Goal: Task Accomplishment & Management: Manage account settings

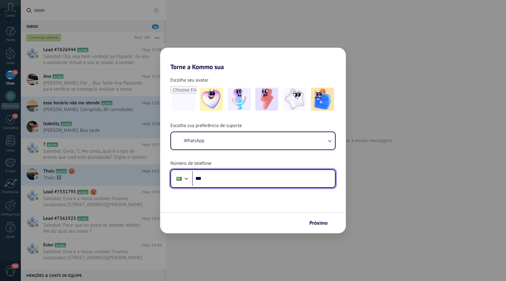
click at [249, 174] on input "***" at bounding box center [263, 178] width 143 height 15
type input "**********"
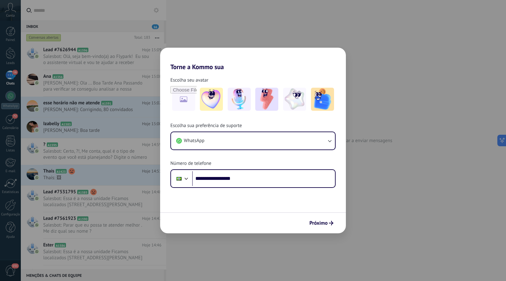
click at [238, 162] on div "**********" at bounding box center [253, 155] width 186 height 65
click at [311, 222] on span "Próximo" at bounding box center [318, 223] width 18 height 4
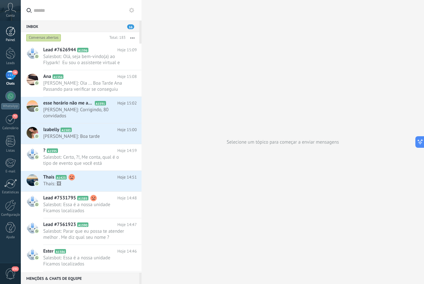
click at [10, 36] on link "Painel" at bounding box center [10, 35] width 21 height 16
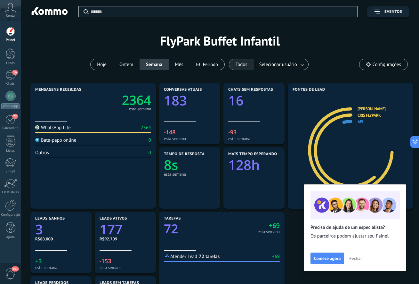
click at [243, 67] on button "Todos" at bounding box center [241, 64] width 25 height 11
click at [270, 63] on span "Selecionar usuário" at bounding box center [278, 64] width 40 height 9
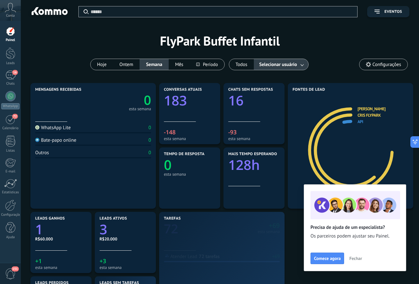
click at [299, 64] on link at bounding box center [303, 64] width 12 height 11
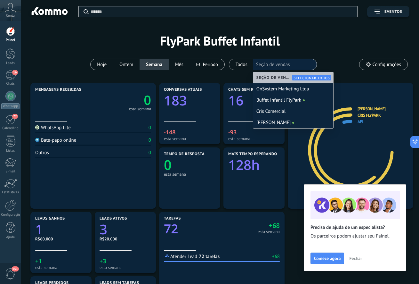
click at [296, 53] on div "Aplicar Eventos FlyPark Buffet Infantil Hoje Ontem Semana Mês Todos Selecionar …" at bounding box center [219, 40] width 379 height 81
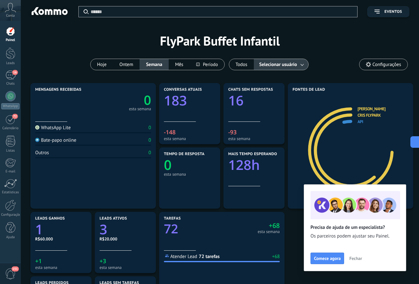
click at [355, 257] on span "Fechar" at bounding box center [355, 258] width 13 height 4
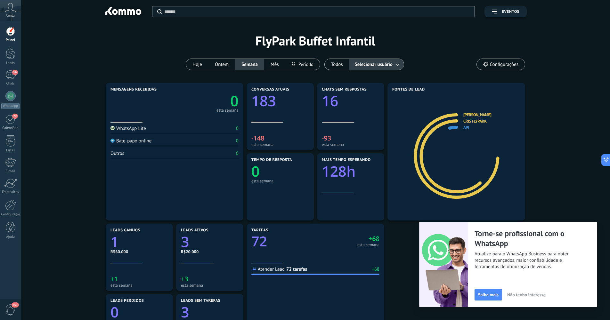
click at [506, 184] on div "Mensagens recebidas 0 esta semana WhatsApp Lite 0 Bate-papo online 0 Outros 0 C…" at bounding box center [315, 257] width 570 height 352
click at [474, 114] on link "[PERSON_NAME]" at bounding box center [477, 114] width 28 height 5
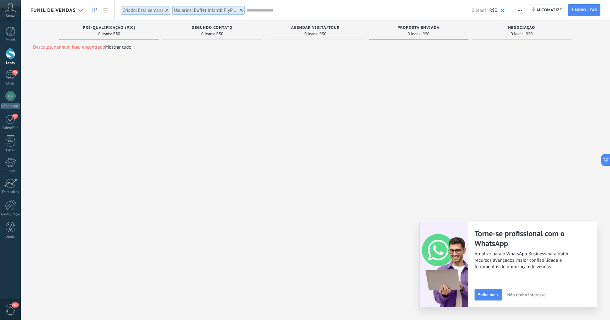
click at [167, 11] on use at bounding box center [166, 10] width 3 height 3
click at [190, 12] on div at bounding box center [190, 10] width 6 height 6
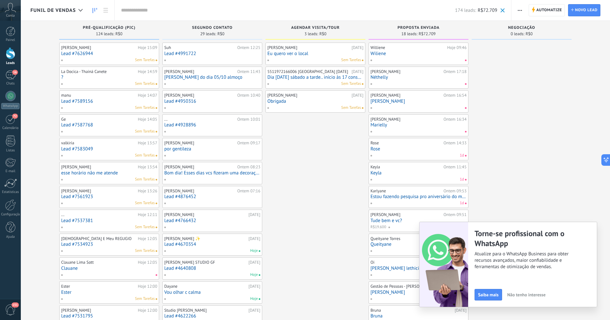
click at [118, 102] on link "Lead #7589156" at bounding box center [109, 101] width 96 height 5
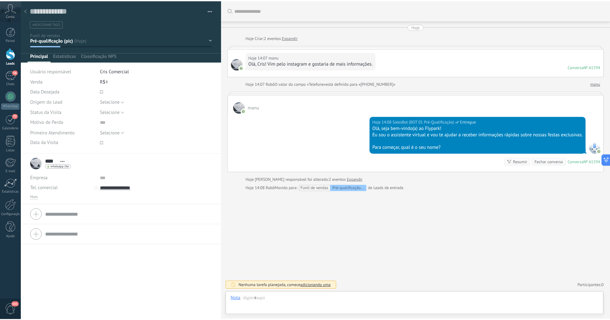
scroll to position [10, 0]
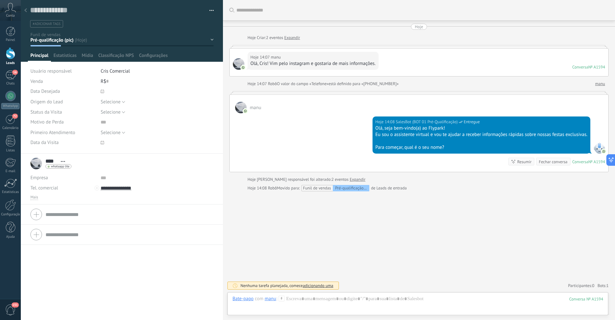
click at [164, 30] on div at bounding box center [122, 31] width 202 height 62
click at [0, 0] on div "Pré-qualificação (pic) Segundo contato Agendar visita/tour Proposta enviada Neg…" at bounding box center [0, 0] width 0 height 0
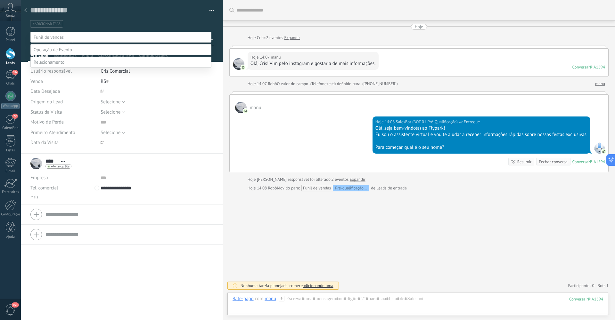
click at [182, 18] on div at bounding box center [318, 160] width 594 height 320
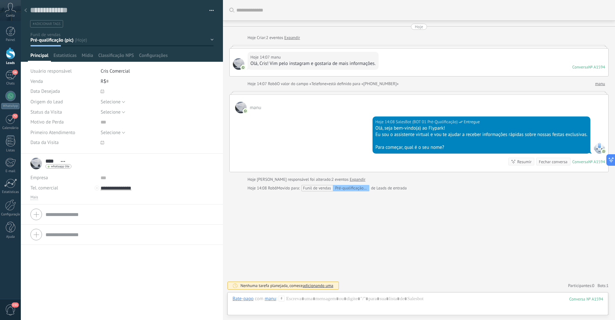
click at [28, 12] on div at bounding box center [25, 10] width 9 height 12
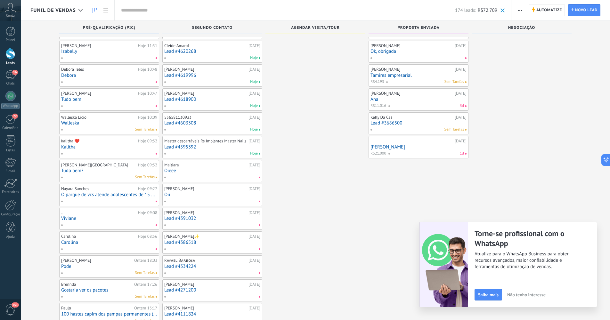
scroll to position [311, 0]
click at [137, 13] on input "text" at bounding box center [288, 10] width 334 height 7
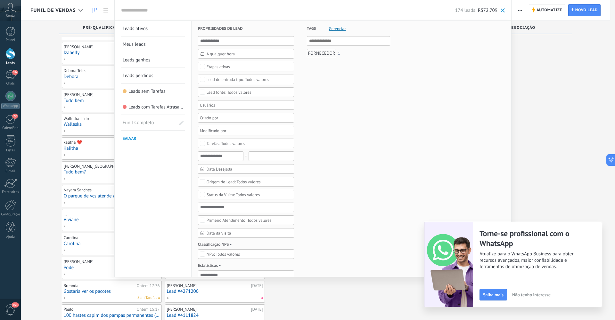
click at [208, 106] on div at bounding box center [244, 105] width 90 height 8
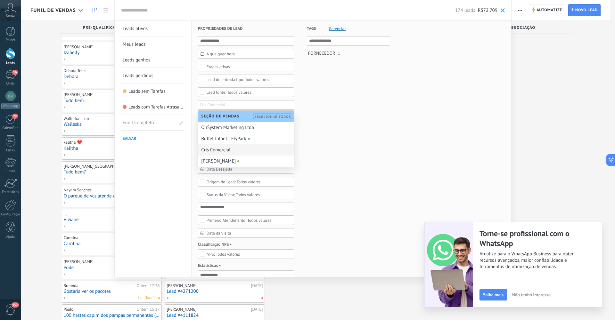
click at [222, 151] on div "Cris Comercial" at bounding box center [246, 149] width 96 height 11
click at [506, 281] on span "Não tenho interesse" at bounding box center [531, 295] width 38 height 4
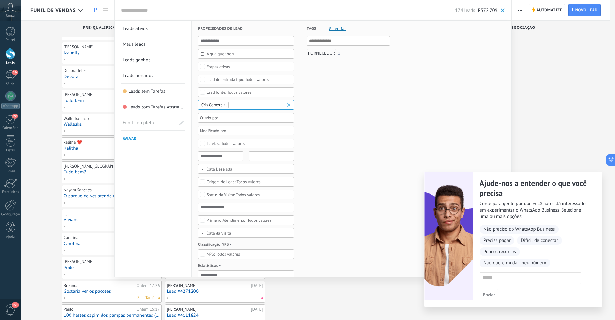
click at [506, 281] on div "Ajude-nos a entender o que você precisa Conte para gente por que você não está …" at bounding box center [537, 239] width 129 height 135
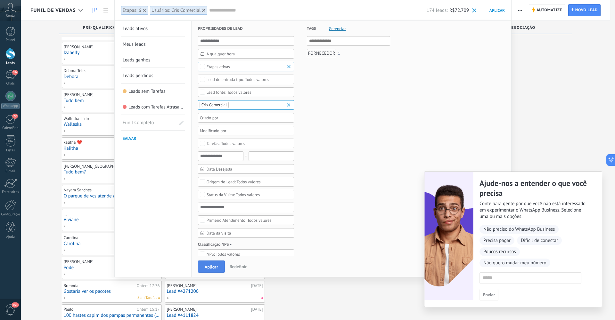
click at [216, 264] on button "Aplicar" at bounding box center [211, 267] width 27 height 12
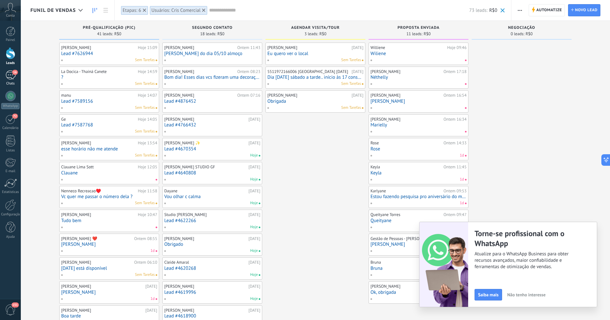
click at [13, 75] on div "16" at bounding box center [10, 74] width 10 height 9
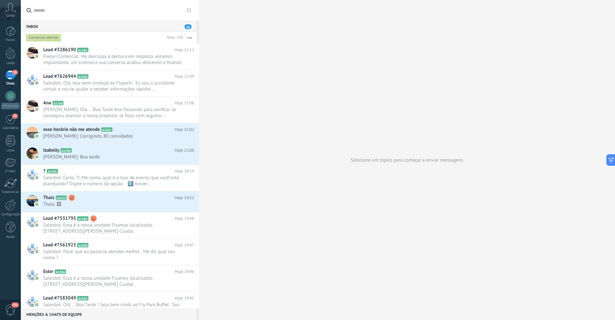
click at [42, 37] on div "Conversas abertas" at bounding box center [43, 38] width 35 height 8
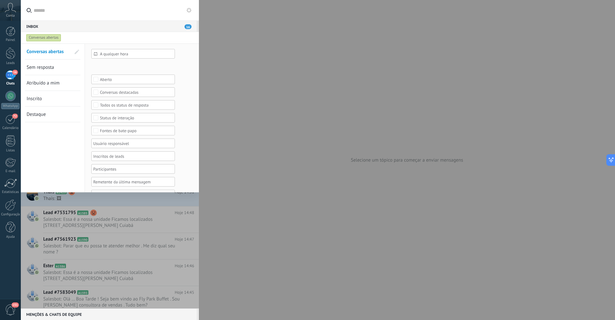
click at [106, 144] on div at bounding box center [130, 144] width 77 height 8
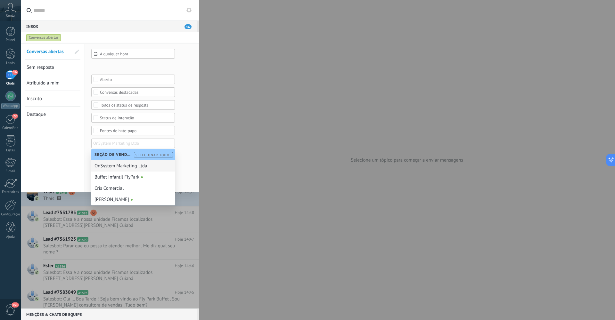
click at [106, 144] on input "text" at bounding box center [109, 144] width 32 height 8
click at [290, 33] on div at bounding box center [307, 160] width 615 height 320
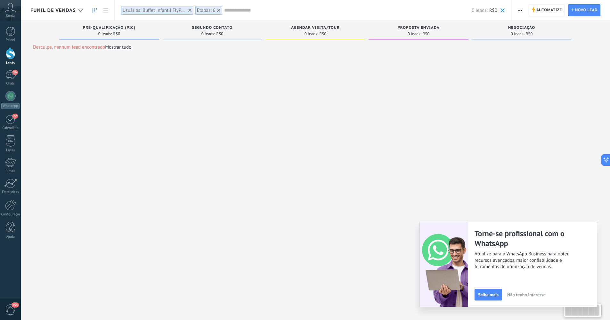
type textarea "**********"
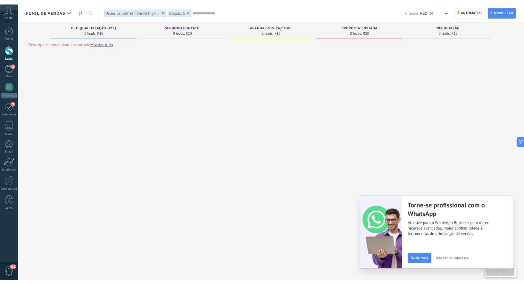
scroll to position [10, 0]
